Goal: Find specific page/section: Find specific page/section

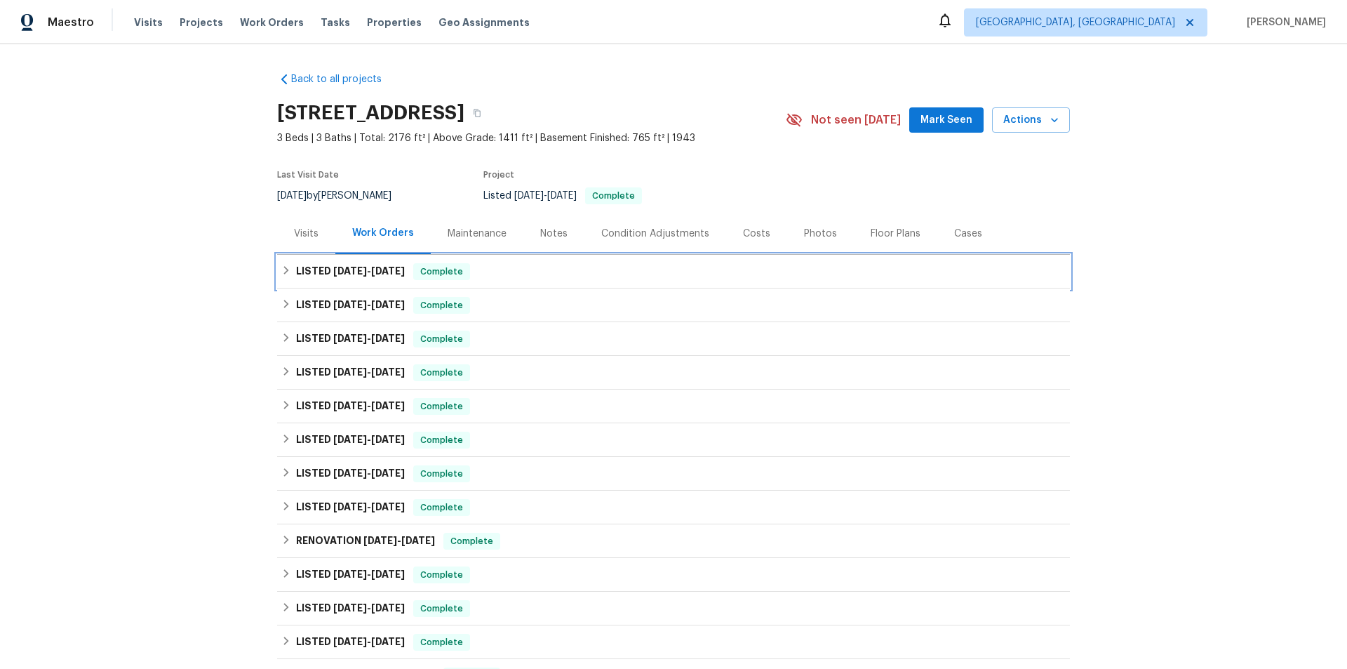
click at [321, 272] on h6 "LISTED 7/17/25 - 7/23/25" at bounding box center [350, 271] width 109 height 17
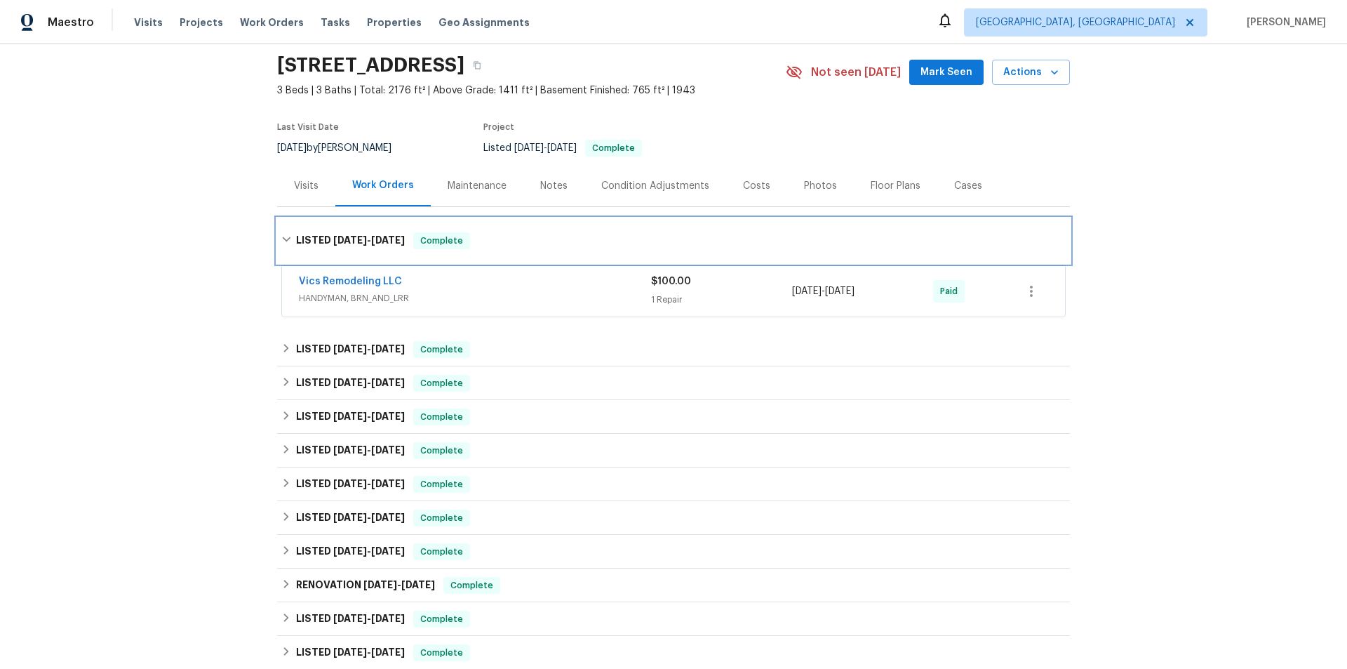
scroll to position [140, 0]
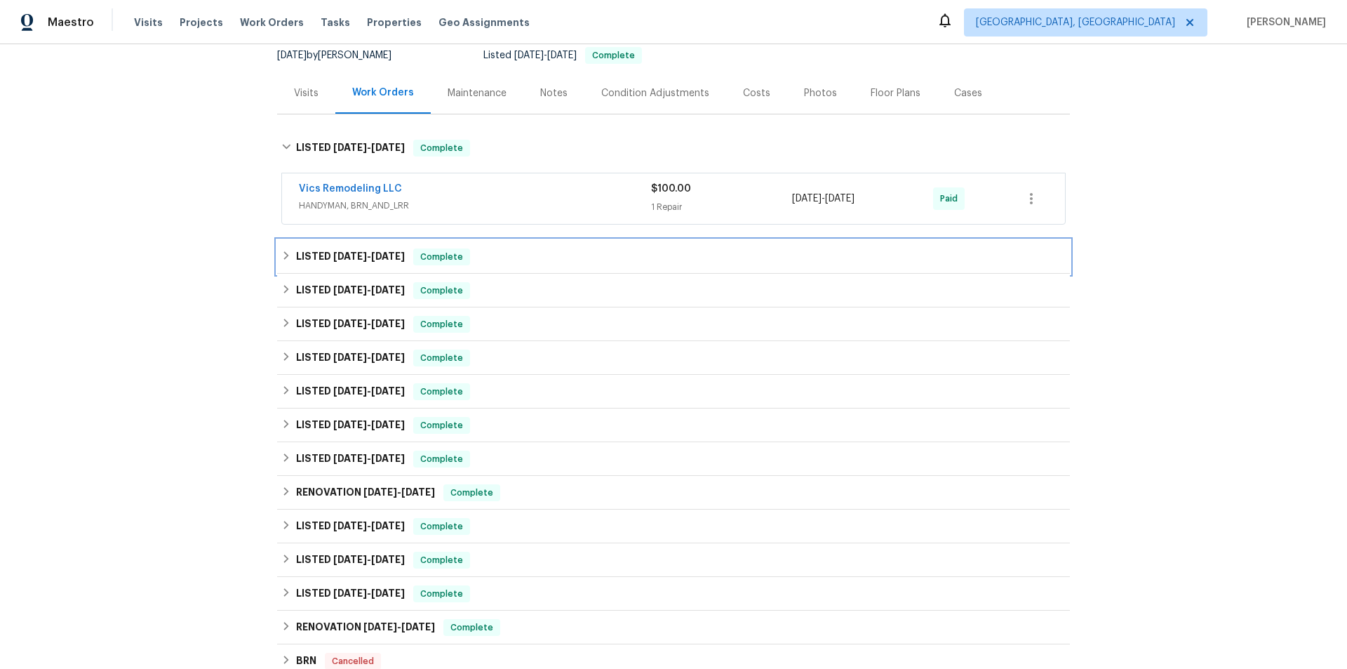
click at [326, 262] on h6 "LISTED 6/27/25 - 7/7/25" at bounding box center [350, 256] width 109 height 17
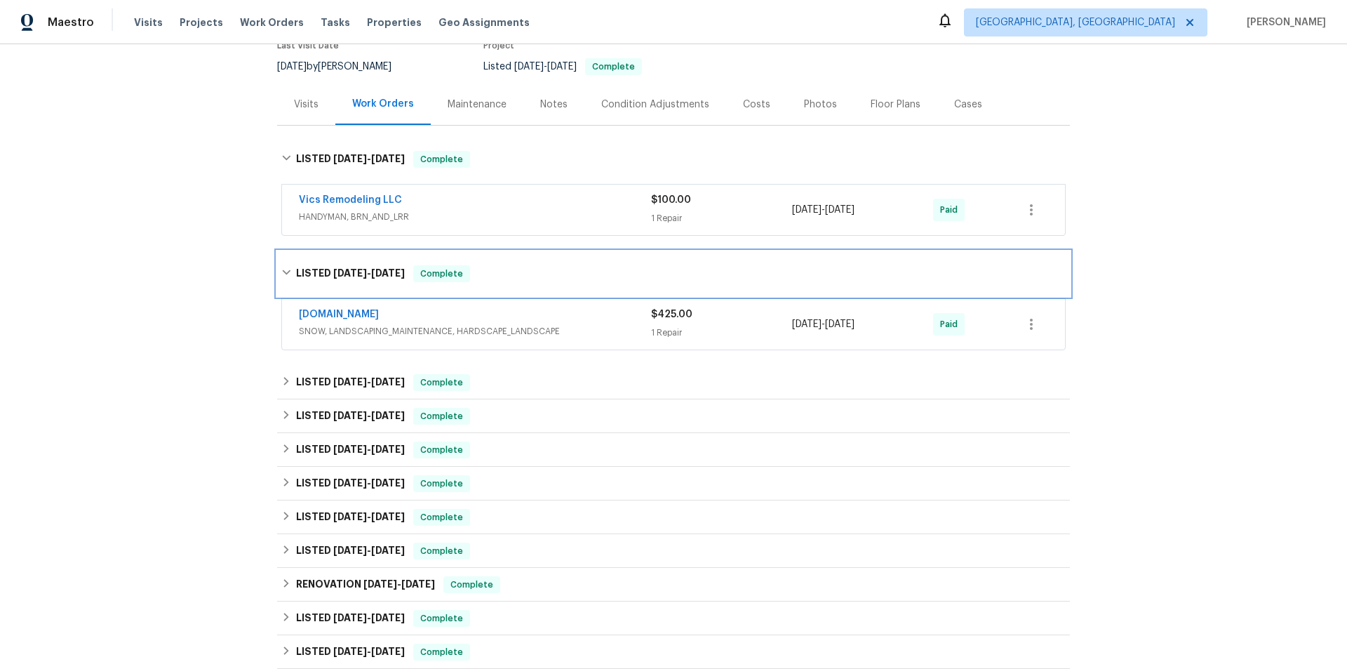
scroll to position [0, 0]
